Goal: Find specific page/section: Find specific page/section

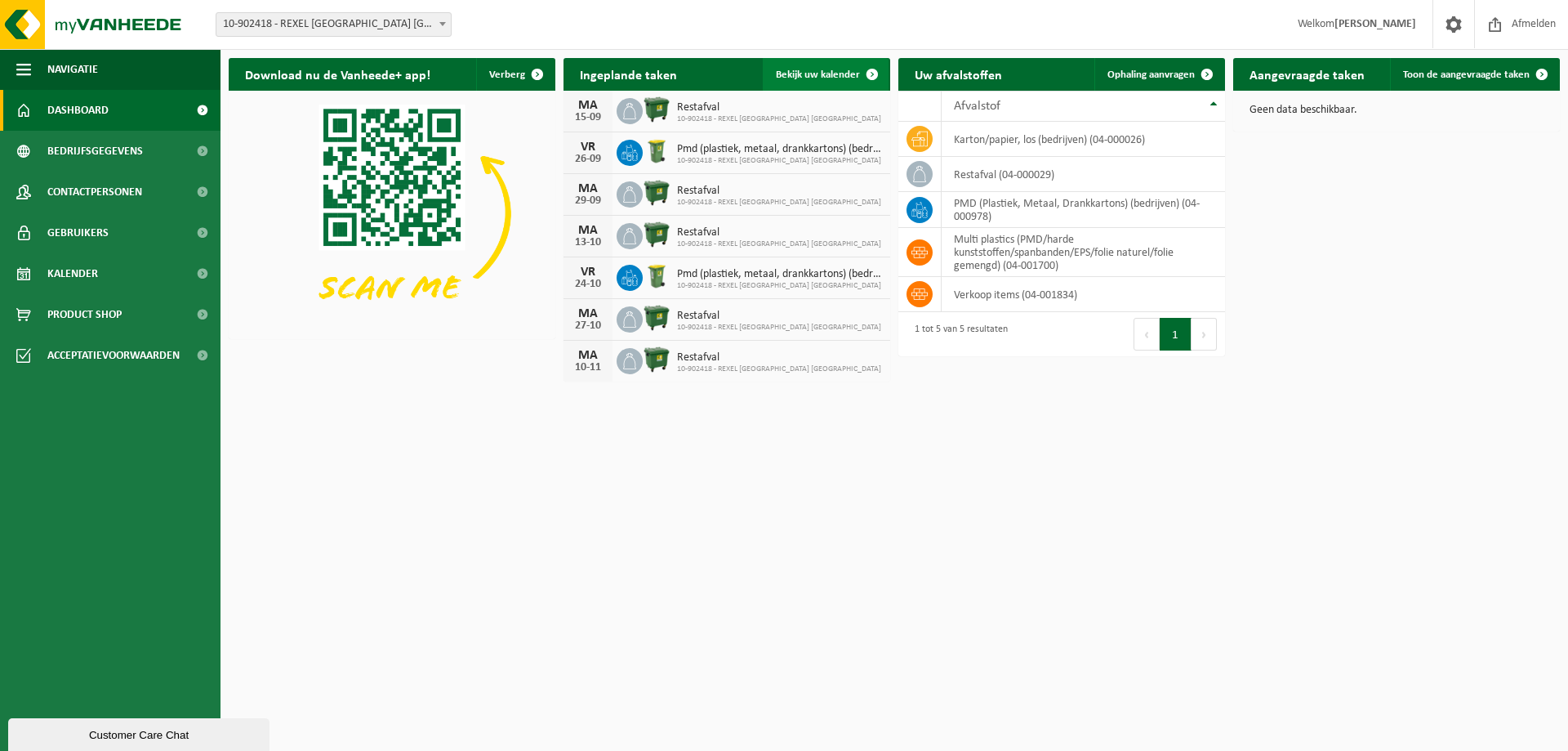
click at [828, 79] on span "Bekijk uw kalender" at bounding box center [817, 74] width 84 height 10
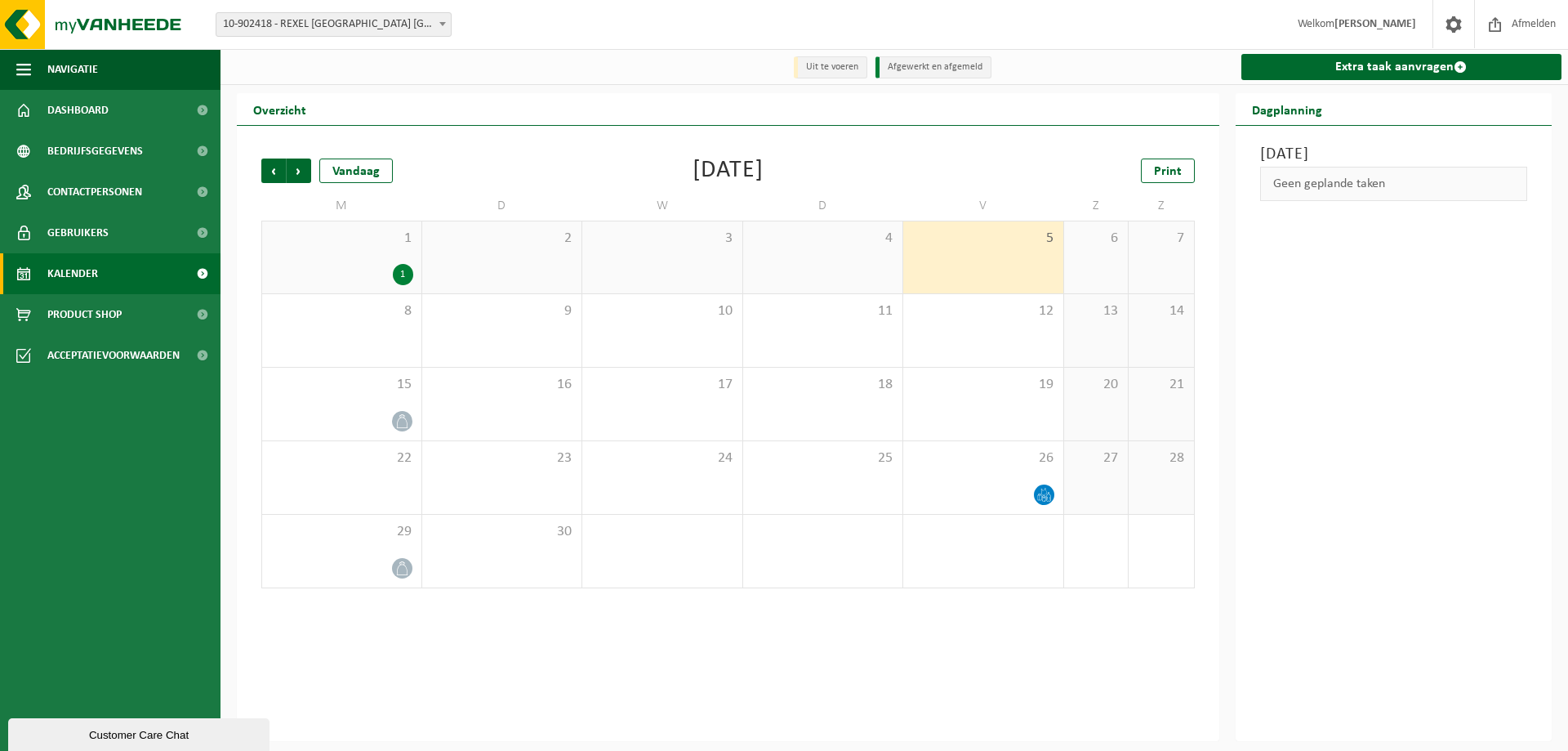
click at [62, 277] on span "Kalender" at bounding box center [72, 273] width 51 height 41
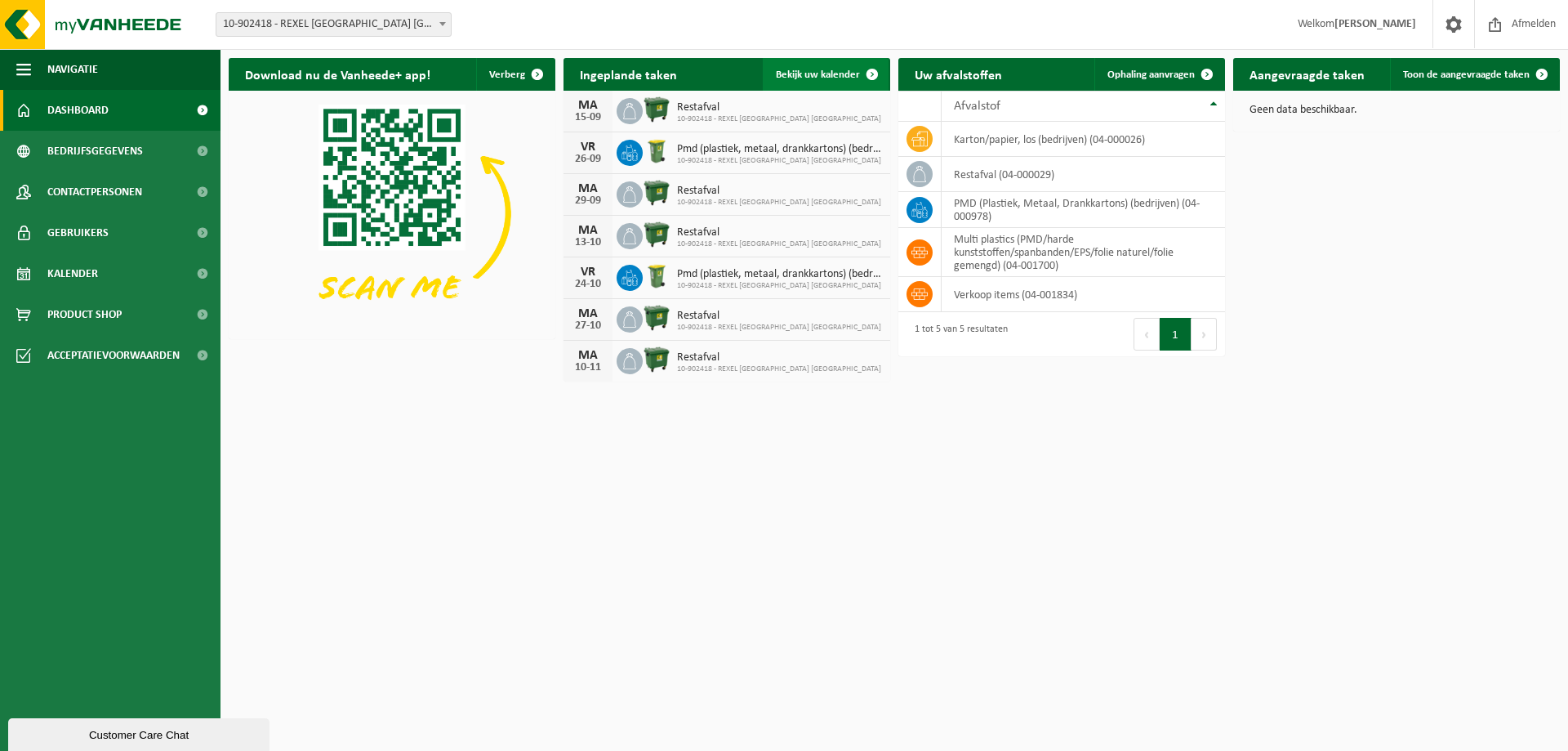
click at [833, 73] on span "Bekijk uw kalender" at bounding box center [817, 74] width 84 height 10
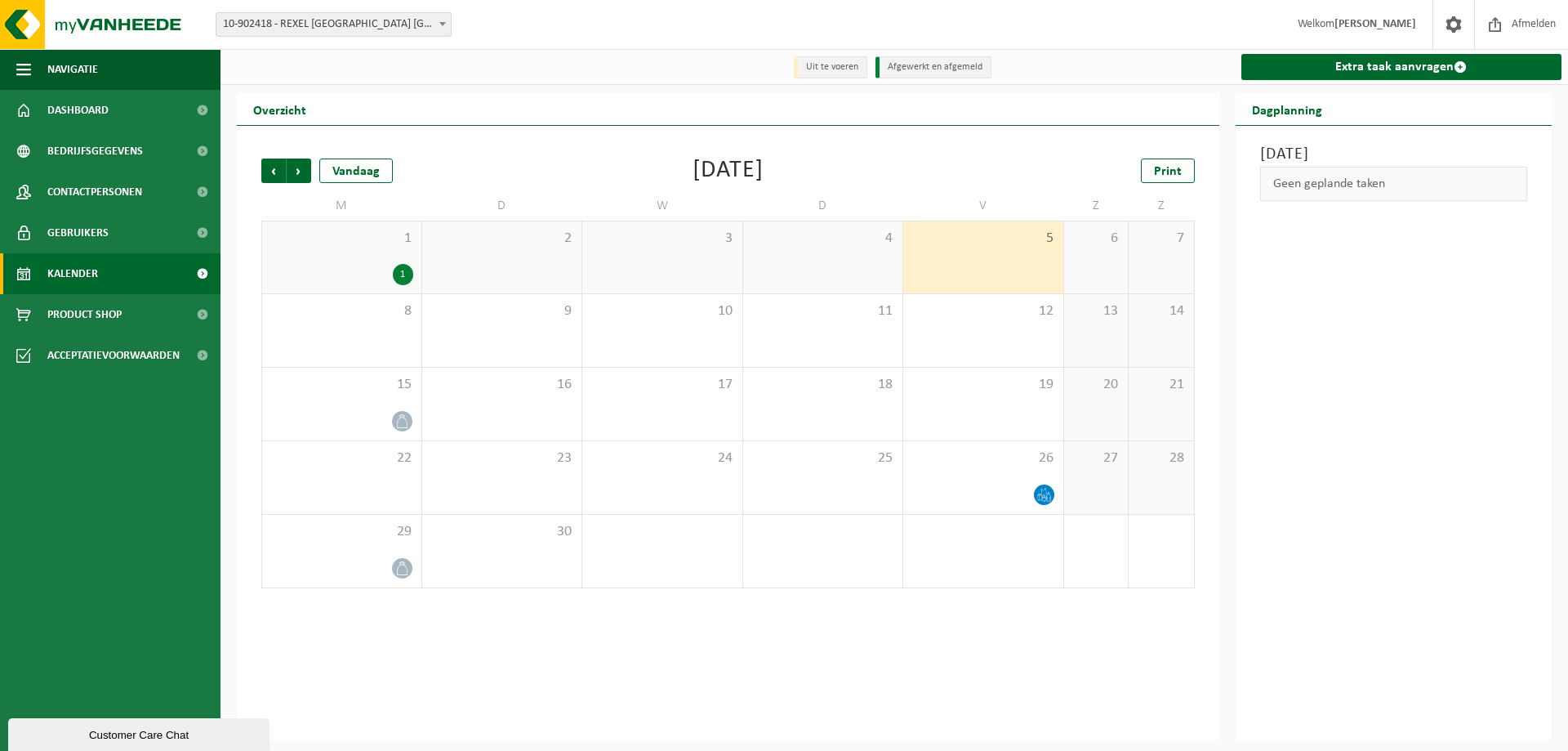
click at [815, 63] on li "Uit te voeren" at bounding box center [830, 67] width 73 height 22
click at [80, 273] on span "Kalender" at bounding box center [72, 273] width 51 height 41
click at [124, 121] on link "Dashboard" at bounding box center [110, 110] width 221 height 41
